Goal: Entertainment & Leisure: Consume media (video, audio)

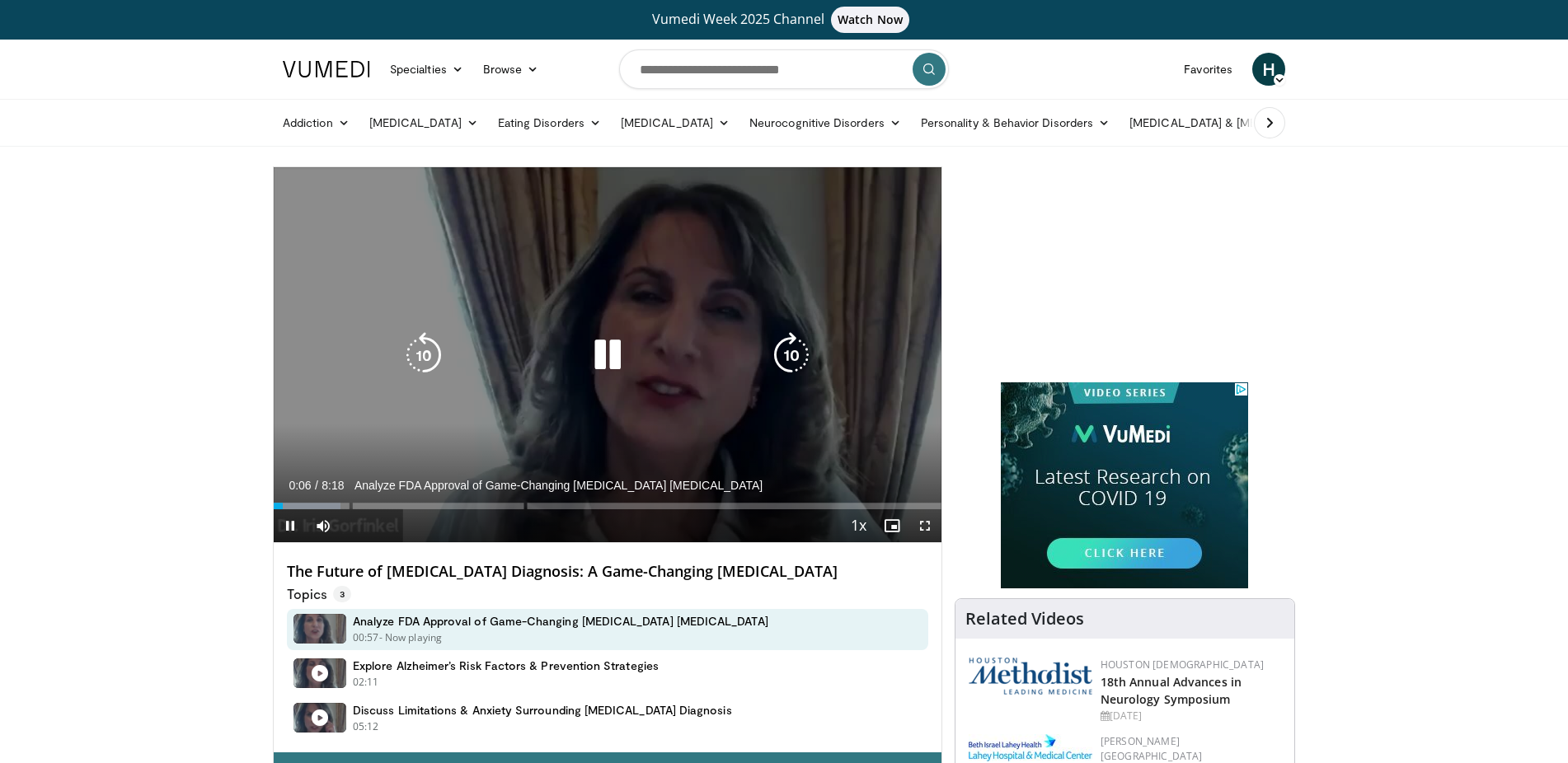
click at [611, 345] on icon "Video Player" at bounding box center [607, 355] width 46 height 46
